Goal: Navigation & Orientation: Find specific page/section

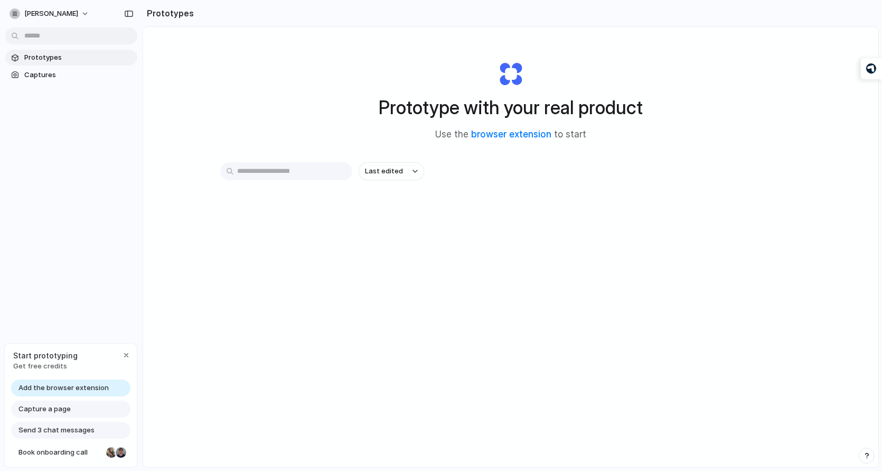
click at [87, 387] on span "Add the browser extension" at bounding box center [63, 388] width 90 height 11
click at [52, 70] on span "Captures" at bounding box center [78, 75] width 109 height 11
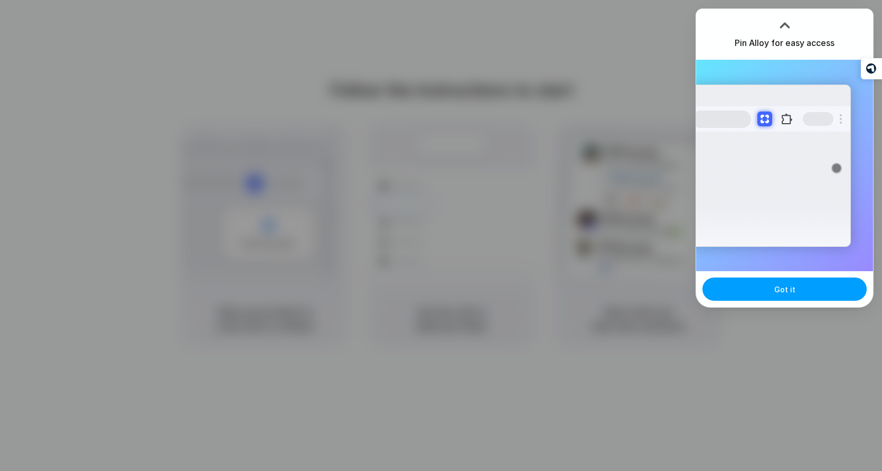
click at [796, 291] on button "Got it" at bounding box center [785, 288] width 164 height 23
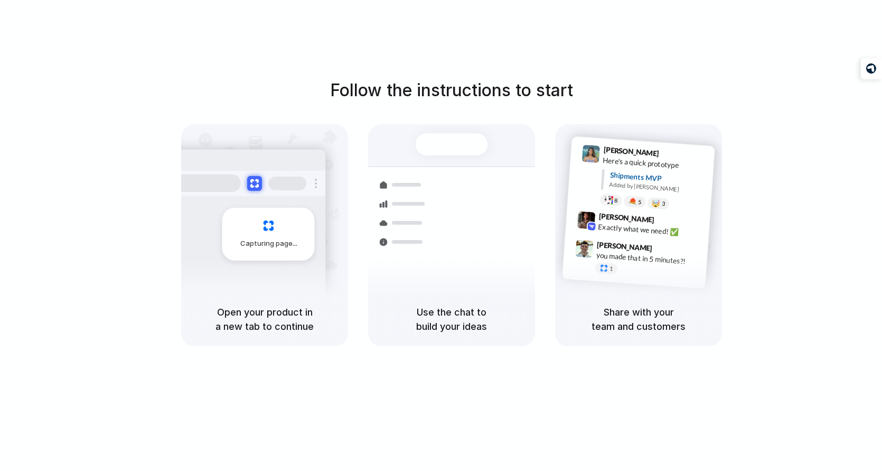
click at [820, 136] on div "Follow the instructions to start Capturing page Open your product in a new tab …" at bounding box center [452, 212] width 882 height 268
click at [445, 306] on div "Air freight to [GEOGRAPHIC_DATA] Flight CX251 • [DATE] • Ready" at bounding box center [514, 321] width 143 height 31
